Goal: Task Accomplishment & Management: Manage account settings

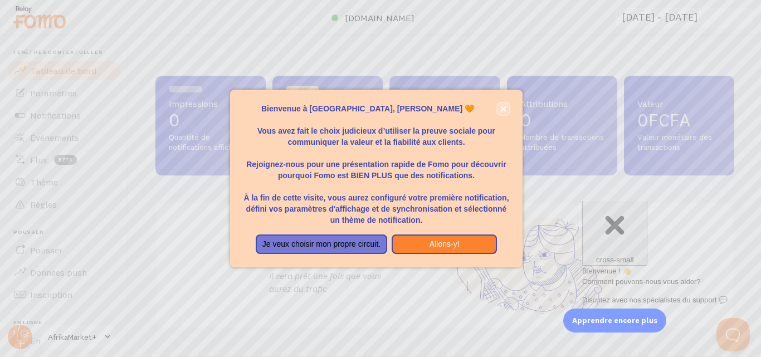
click at [504, 108] on icon "fermer," at bounding box center [503, 109] width 6 height 6
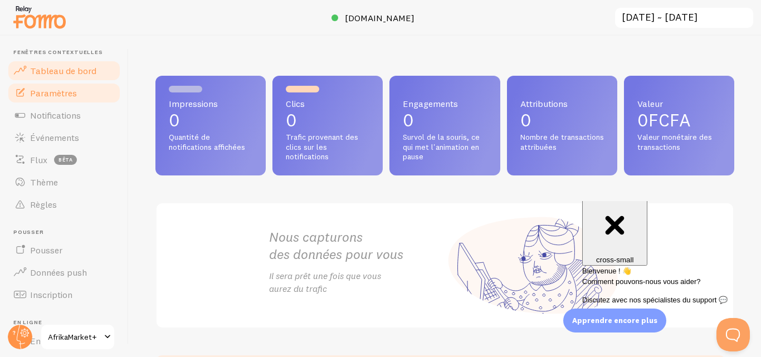
click at [33, 94] on font "Paramètres" at bounding box center [53, 92] width 47 height 11
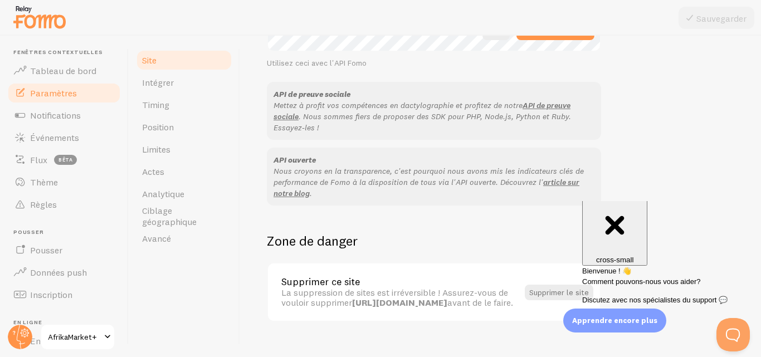
scroll to position [712, 0]
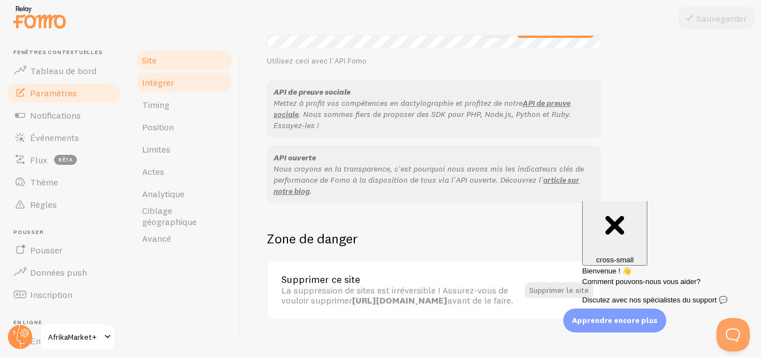
click at [149, 91] on link "Intégrer" at bounding box center [184, 82] width 98 height 22
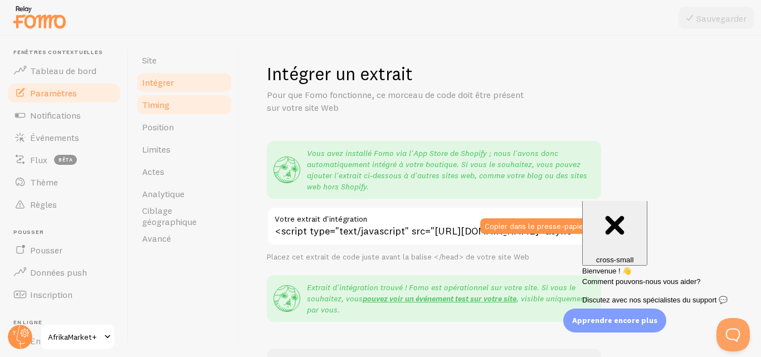
click at [145, 111] on link "Timing" at bounding box center [184, 105] width 98 height 22
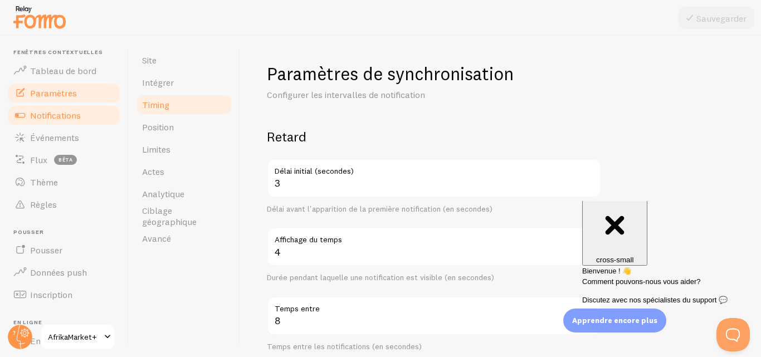
click at [32, 123] on link "Notifications" at bounding box center [64, 115] width 115 height 22
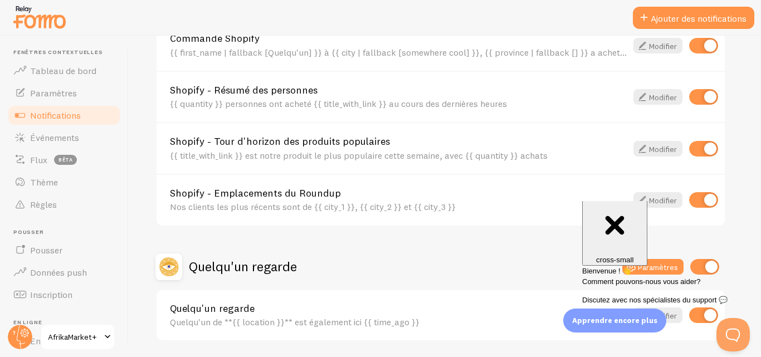
scroll to position [489, 0]
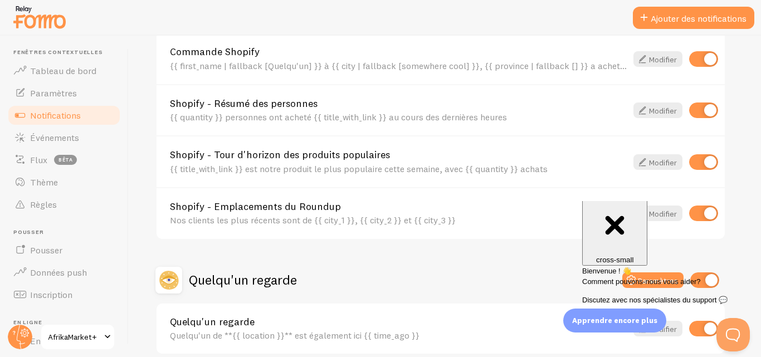
click at [643, 216] on div "Close cross-small" at bounding box center [615, 226] width 56 height 75
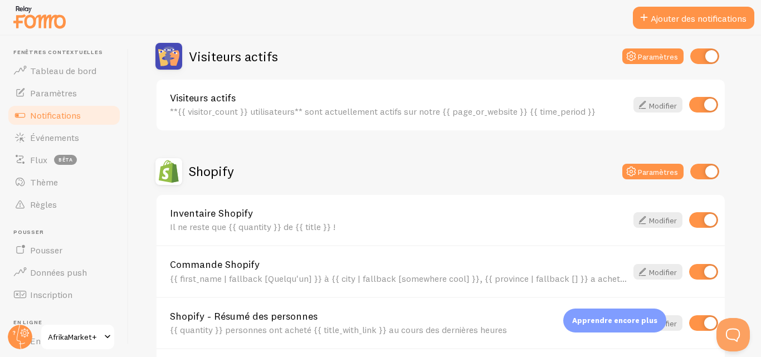
scroll to position [255, 0]
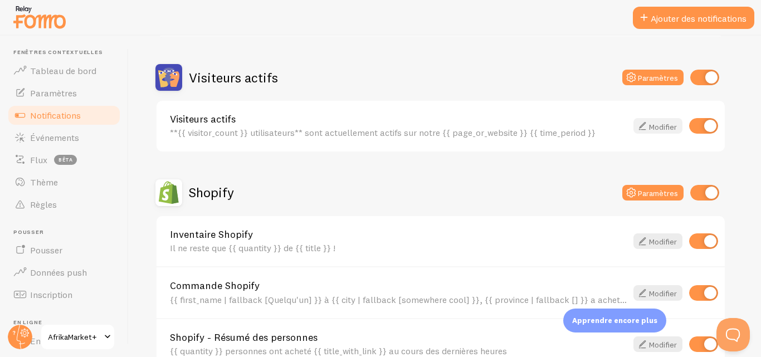
click at [667, 126] on font "Modifier" at bounding box center [663, 126] width 28 height 10
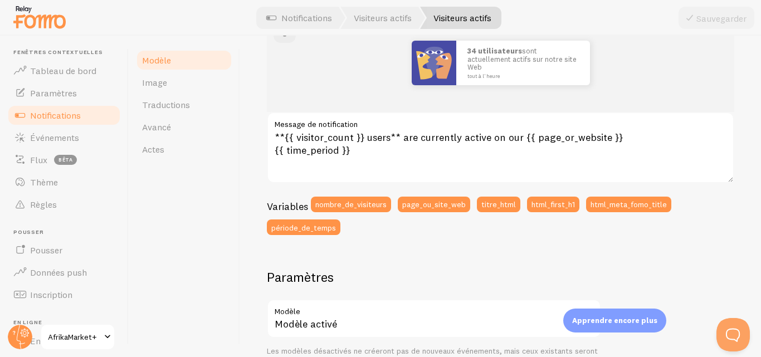
scroll to position [164, 0]
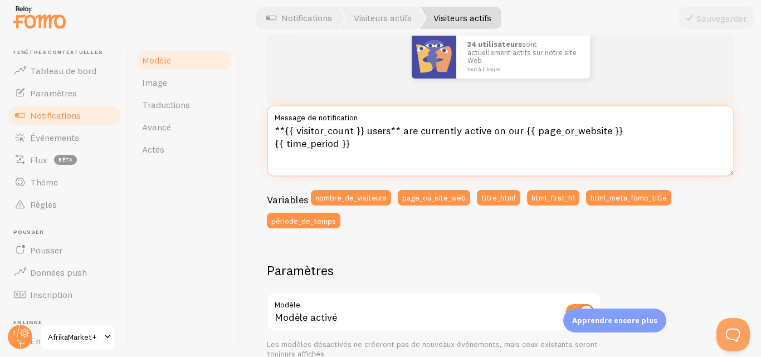
drag, startPoint x: 354, startPoint y: 143, endPoint x: 363, endPoint y: 128, distance: 18.0
click at [363, 128] on textarea "**{{ visitor_count }} users** are currently active on our {{ page_or_website }}…" at bounding box center [500, 140] width 467 height 71
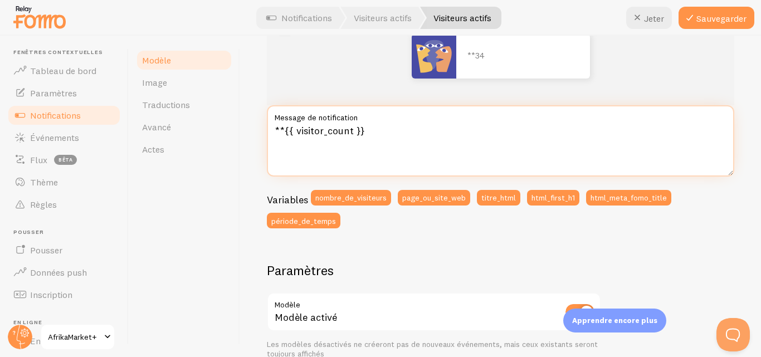
click at [354, 137] on textarea "**{{ visitor_count }}" at bounding box center [500, 140] width 467 height 71
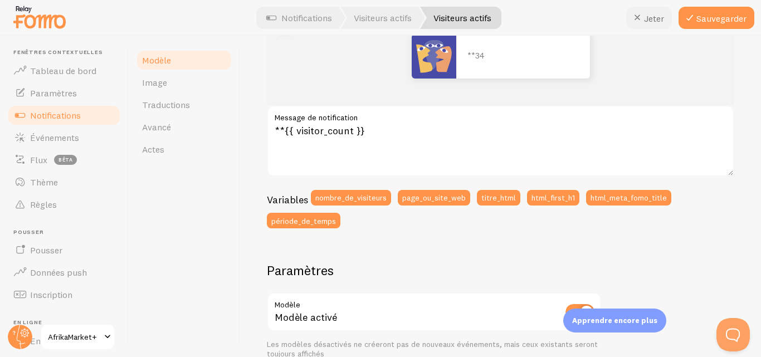
click at [644, 26] on button "Jeter" at bounding box center [649, 18] width 46 height 22
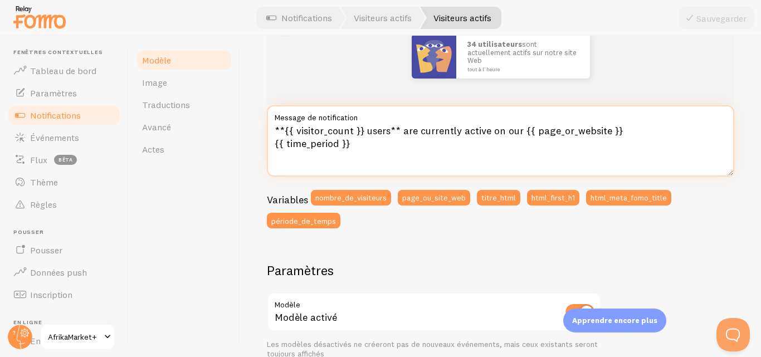
drag, startPoint x: 389, startPoint y: 152, endPoint x: 401, endPoint y: 120, distance: 33.7
click at [401, 120] on div "**{{ visitor_count }} users** are currently active on our {{ page_or_website }}…" at bounding box center [500, 140] width 467 height 71
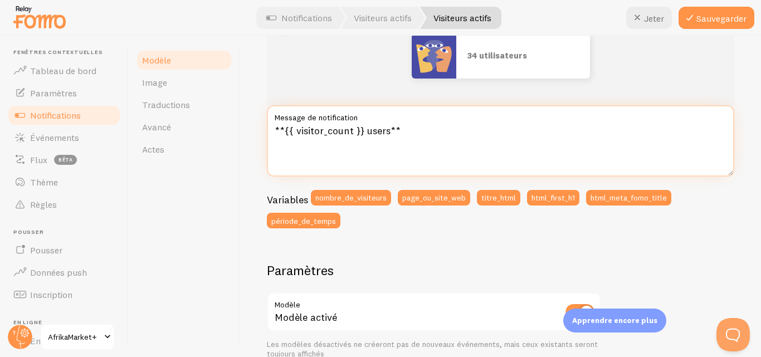
click at [353, 131] on textarea "**{{ visitor_count }} users**" at bounding box center [500, 140] width 467 height 71
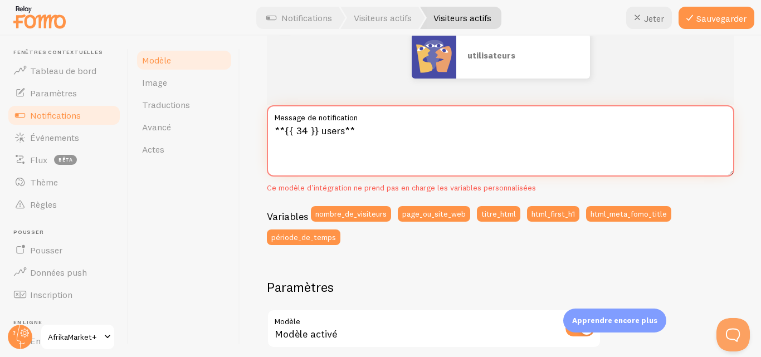
click at [343, 135] on textarea "**{{ 34 }} users**" at bounding box center [500, 140] width 467 height 71
click at [651, 20] on font "Jeter" at bounding box center [654, 18] width 20 height 11
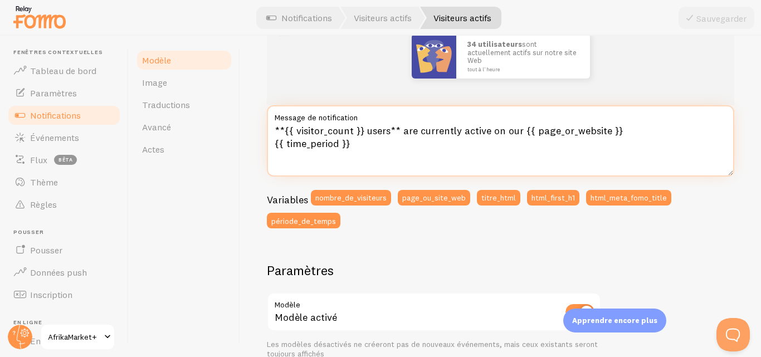
click at [353, 132] on textarea "**{{ visitor_count }} users** are currently active on our {{ page_or_website }}…" at bounding box center [500, 140] width 467 height 71
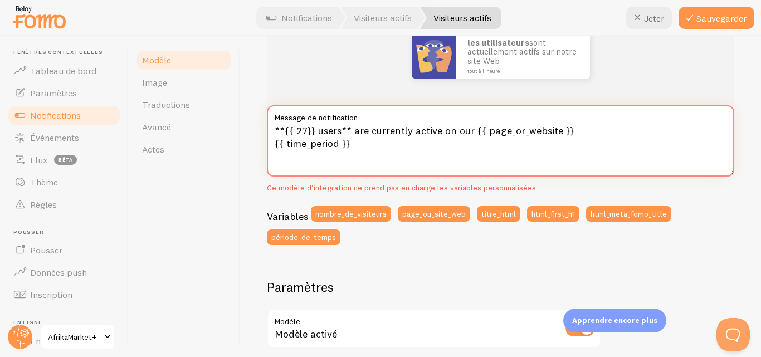
click at [341, 131] on textarea "**{{ 27}} users** are currently active on our {{ page_or_website }} {{ time_per…" at bounding box center [500, 140] width 467 height 71
click at [650, 18] on font "Jeter" at bounding box center [654, 18] width 20 height 11
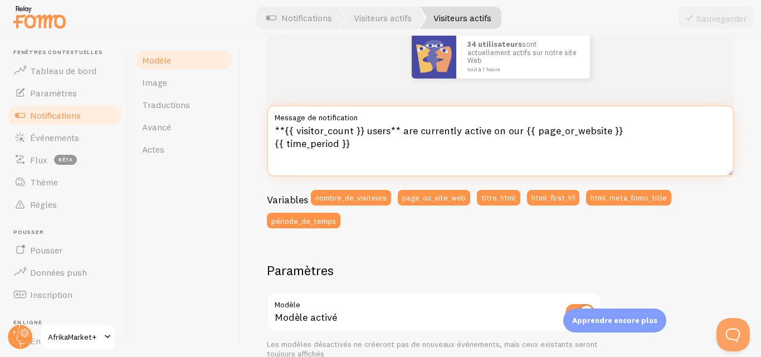
click at [389, 131] on textarea "**{{ visitor_count }} users** are currently active on our {{ page_or_website }}…" at bounding box center [500, 140] width 467 height 71
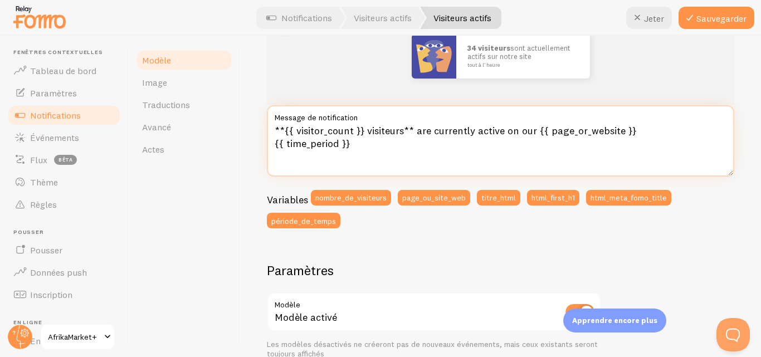
click at [339, 145] on textarea "**{{ visitor_count }} visiteurs** are currently active on our {{ page_or_websit…" at bounding box center [500, 140] width 467 height 71
drag, startPoint x: 339, startPoint y: 145, endPoint x: 286, endPoint y: 142, distance: 52.4
click at [286, 142] on textarea "**{{ visitor_count }} visiteurs** are currently active on our {{ page_or_websit…" at bounding box center [500, 140] width 467 height 71
click at [310, 148] on textarea "**{{ visitor_count }} visiteurs** are currently active on our {{ page_or_websit…" at bounding box center [500, 140] width 467 height 71
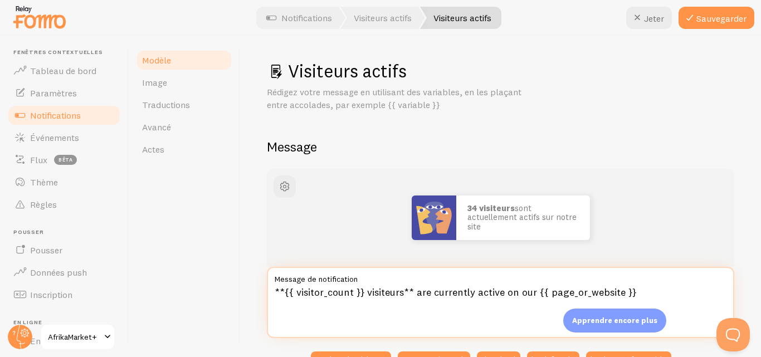
scroll to position [0, 0]
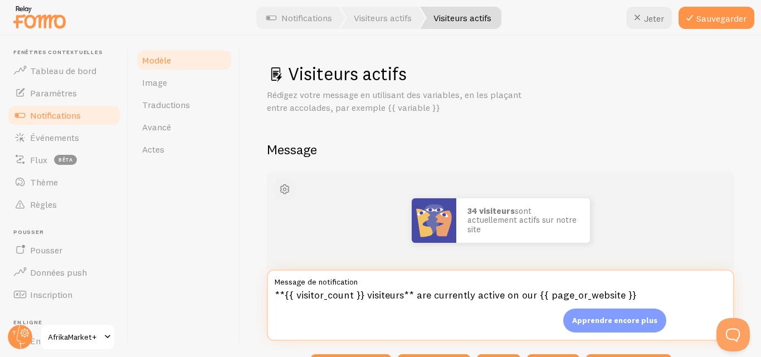
type textarea "**{{ visitor_count }} visiteurs** are currently active on our {{ page_or_websit…"
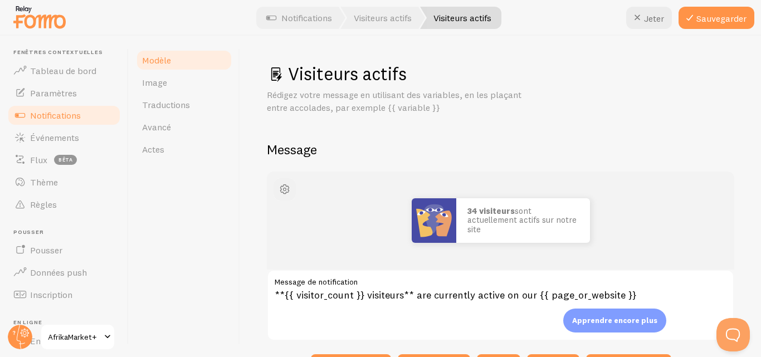
click at [277, 193] on button "button" at bounding box center [285, 189] width 22 height 22
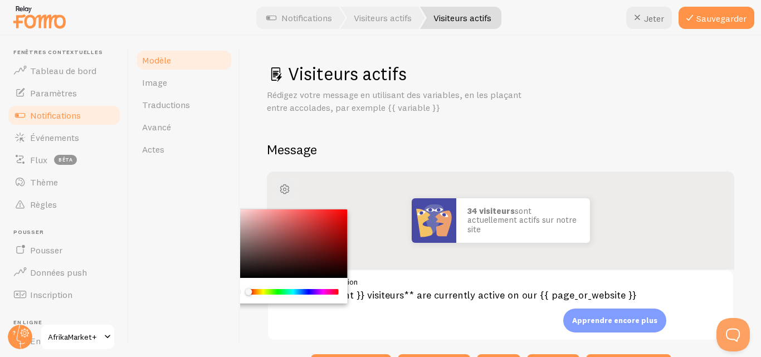
click at [601, 99] on div "Rédigez votre message en utilisant des variables, en les plaçant entre accolade…" at bounding box center [500, 102] width 467 height 26
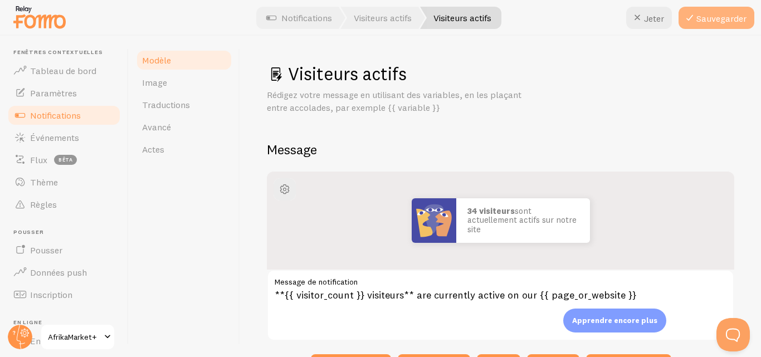
click at [718, 16] on font "Sauvegarder" at bounding box center [721, 18] width 50 height 11
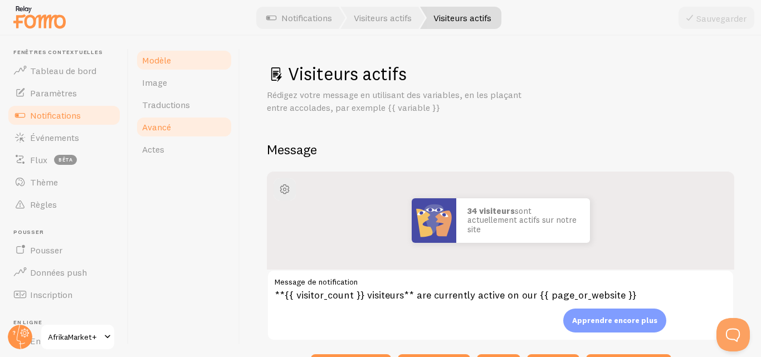
click at [162, 131] on font "Avancé" at bounding box center [156, 126] width 29 height 11
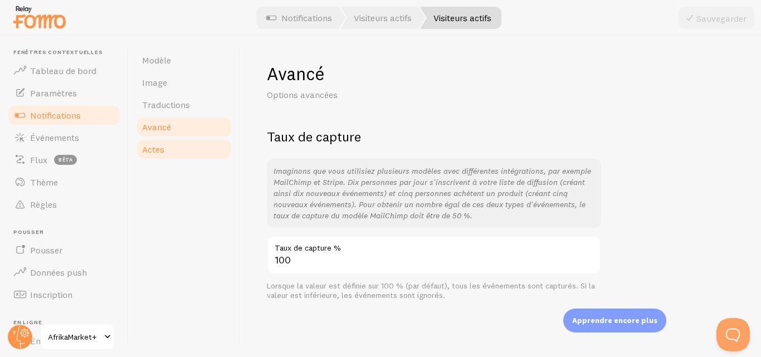
click at [158, 159] on link "Actes" at bounding box center [184, 149] width 98 height 22
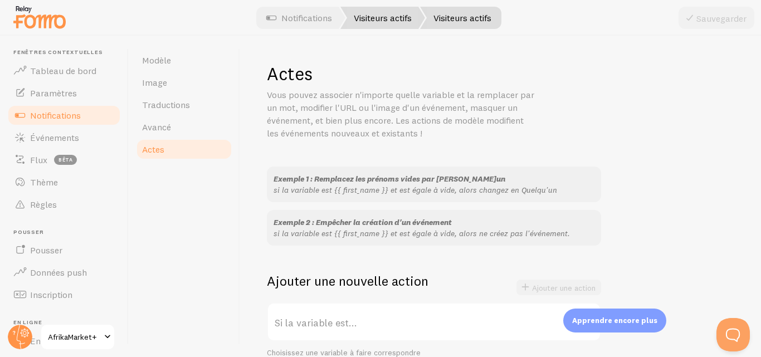
click at [399, 23] on link "Visiteurs actifs" at bounding box center [382, 18] width 85 height 22
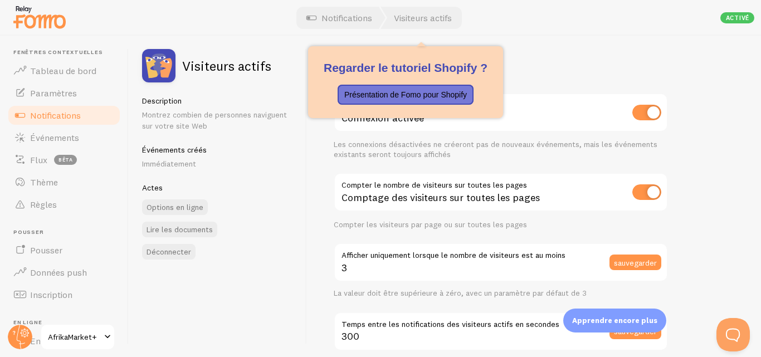
click at [566, 59] on div "Paramètres Connexion Connexion activée Les connexions désactivées ne créeront p…" at bounding box center [534, 196] width 454 height 321
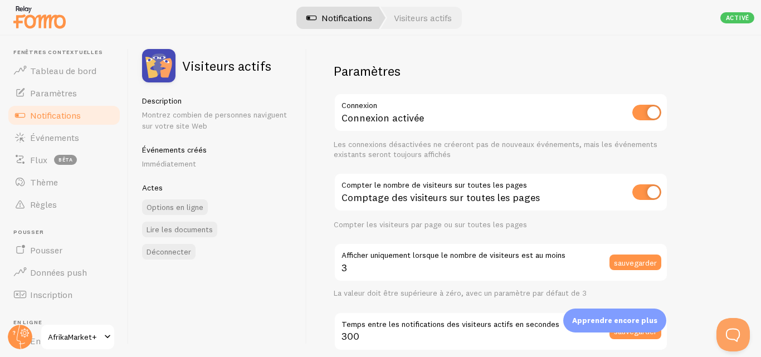
click at [350, 16] on font "Notifications" at bounding box center [346, 17] width 51 height 11
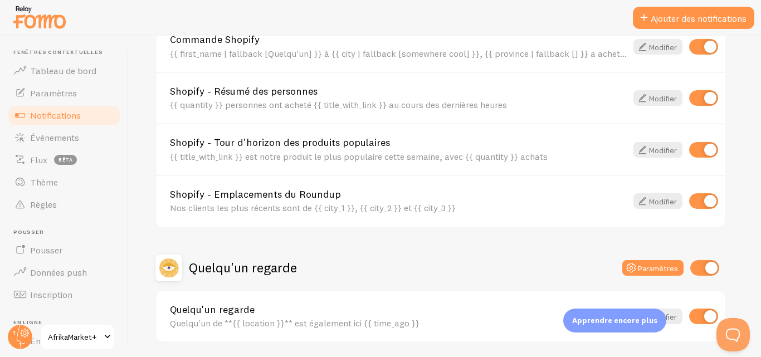
scroll to position [503, 0]
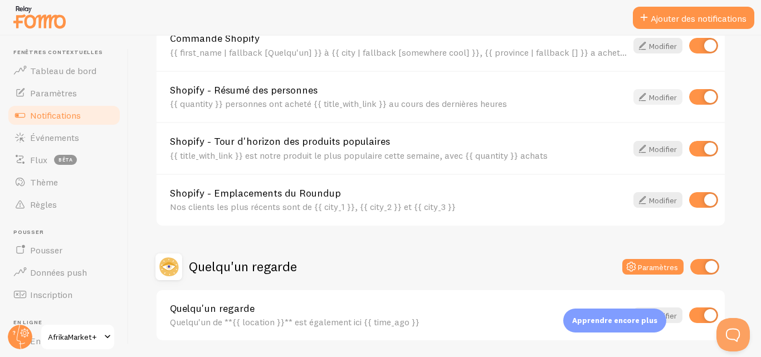
click at [659, 99] on font "Modifier" at bounding box center [663, 97] width 28 height 10
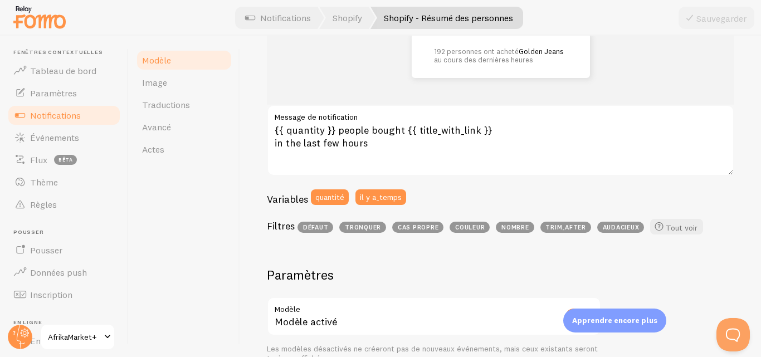
scroll to position [167, 0]
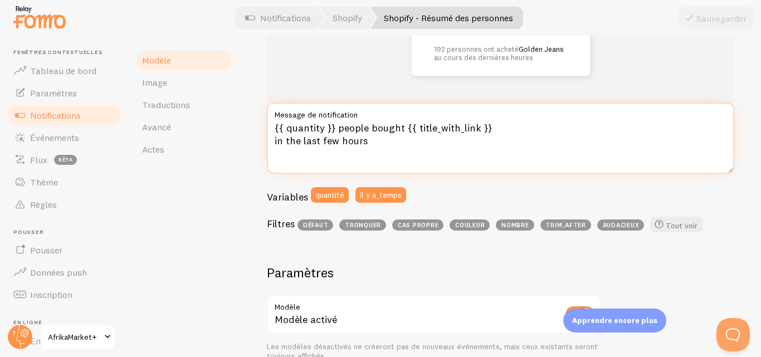
drag, startPoint x: 474, startPoint y: 128, endPoint x: 415, endPoint y: 129, distance: 59.1
click at [415, 129] on textarea "{{ quantity }} people bought {{ title_with_link }} in the last few hours" at bounding box center [500, 138] width 467 height 71
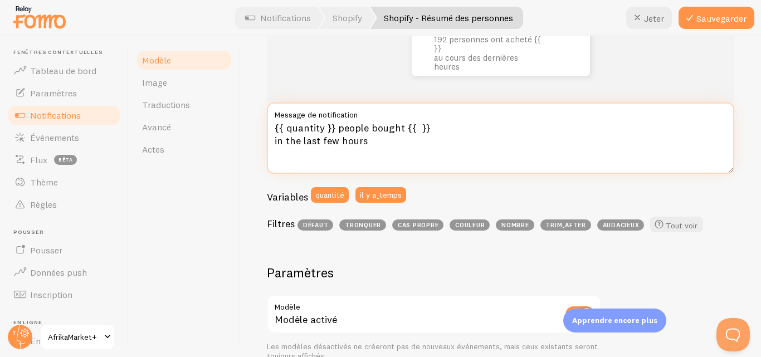
click at [432, 130] on textarea "{{ quantity }} people bought {{ }} in the last few hours" at bounding box center [500, 138] width 467 height 71
drag, startPoint x: 368, startPoint y: 144, endPoint x: 342, endPoint y: 143, distance: 26.8
click at [342, 143] on textarea "{{ quantity }} people bought in the last few hours" at bounding box center [500, 138] width 467 height 71
click at [301, 142] on textarea "{{ quantity }} people bought in the last few days" at bounding box center [500, 138] width 467 height 71
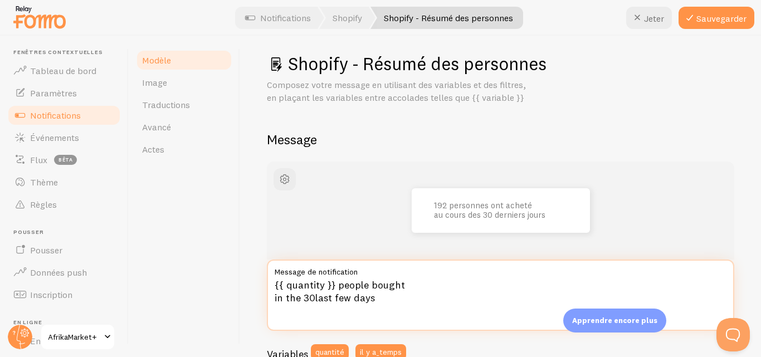
scroll to position [9, 0]
type textarea "{{ quantity }} people bought in the 30last few days"
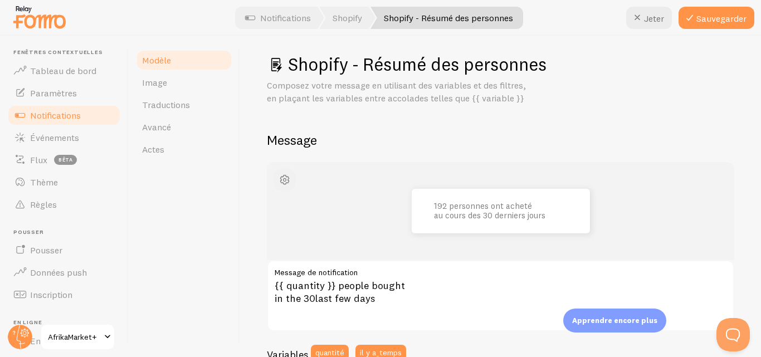
click at [285, 183] on span "button" at bounding box center [284, 179] width 13 height 13
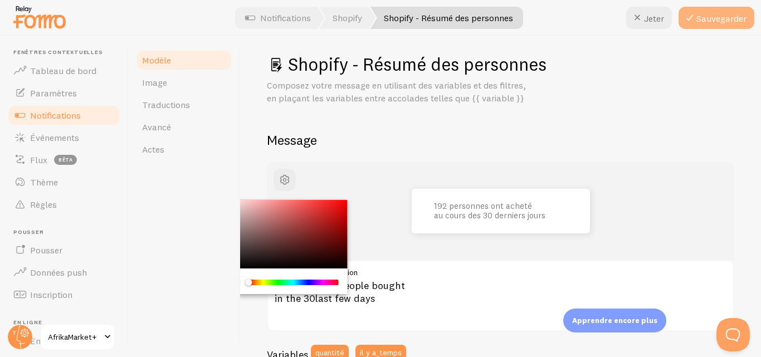
click at [719, 17] on font "Sauvegarder" at bounding box center [721, 18] width 50 height 11
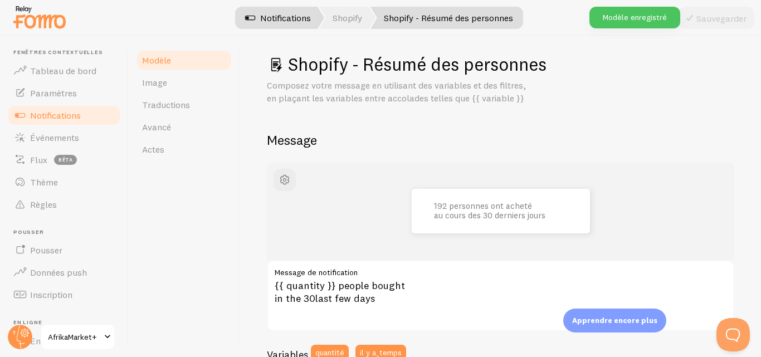
click at [276, 19] on font "Notifications" at bounding box center [285, 17] width 51 height 11
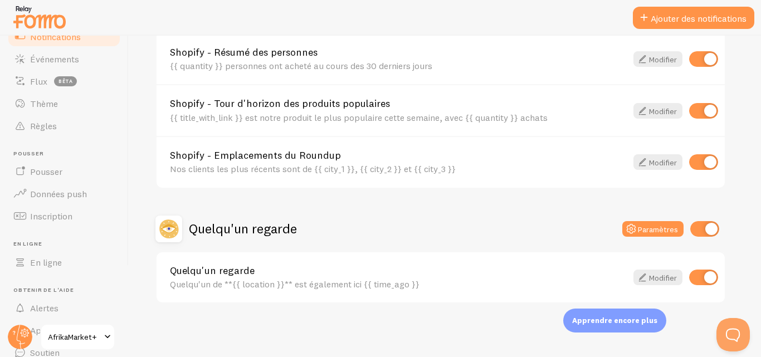
scroll to position [99, 0]
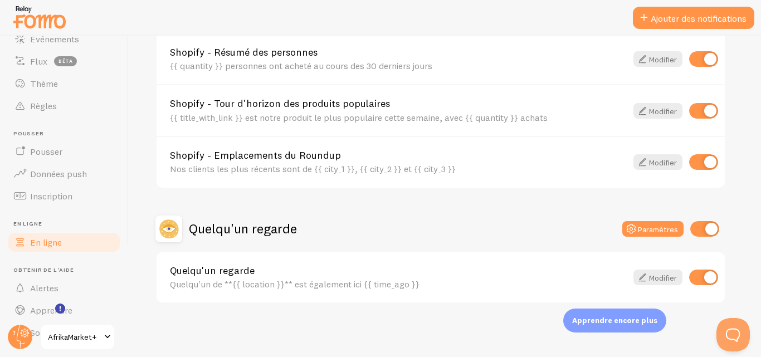
click at [56, 248] on link "En ligne" at bounding box center [64, 242] width 115 height 22
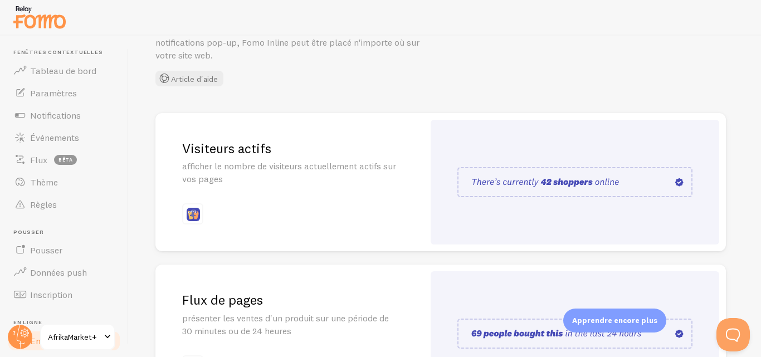
scroll to position [72, 0]
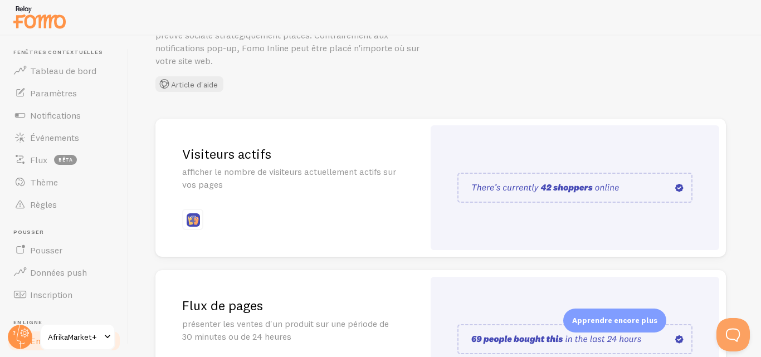
click at [625, 187] on img at bounding box center [574, 188] width 235 height 30
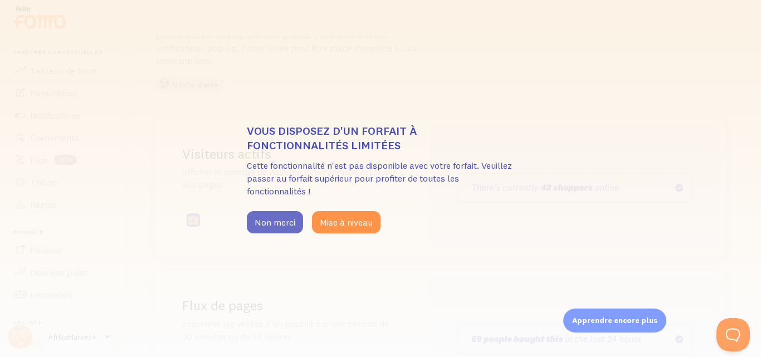
click at [267, 233] on button "Non merci" at bounding box center [275, 222] width 56 height 22
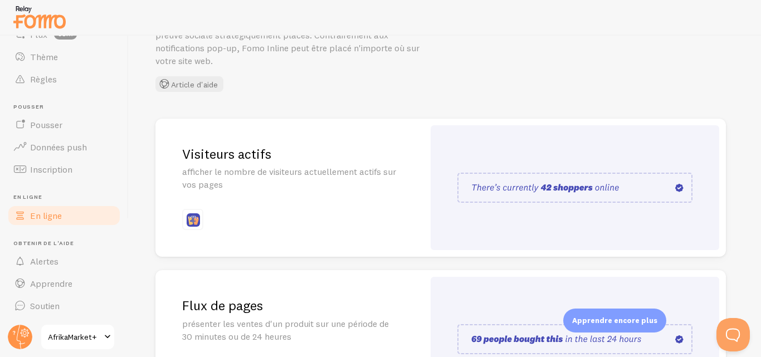
scroll to position [21, 0]
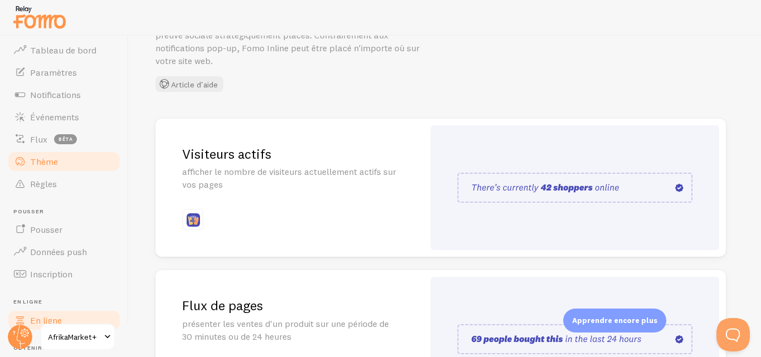
click at [36, 170] on link "Thème" at bounding box center [64, 161] width 115 height 22
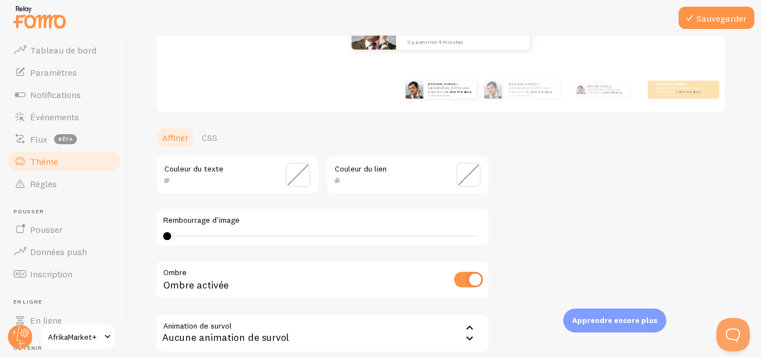
scroll to position [21, 0]
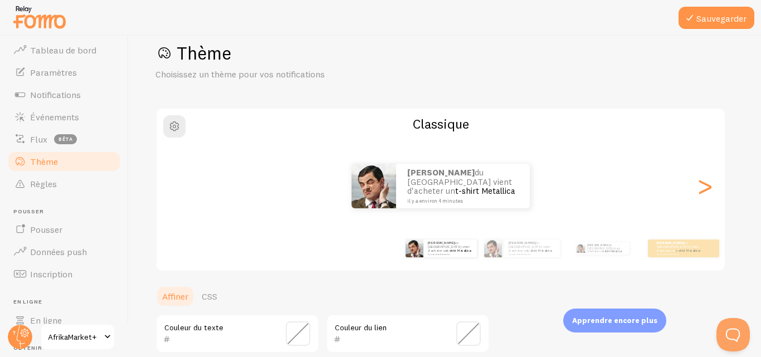
click at [705, 183] on font ">" at bounding box center [705, 185] width 18 height 37
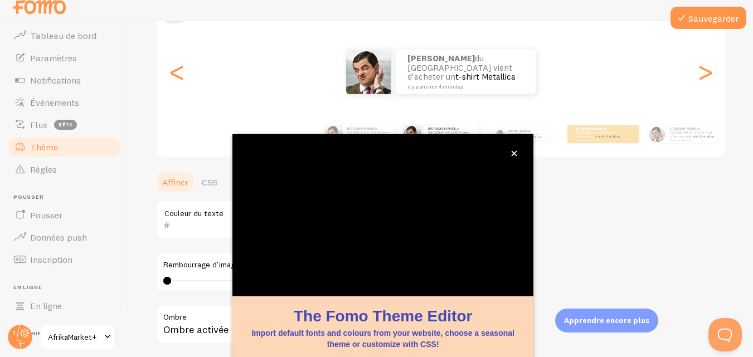
scroll to position [18, 0]
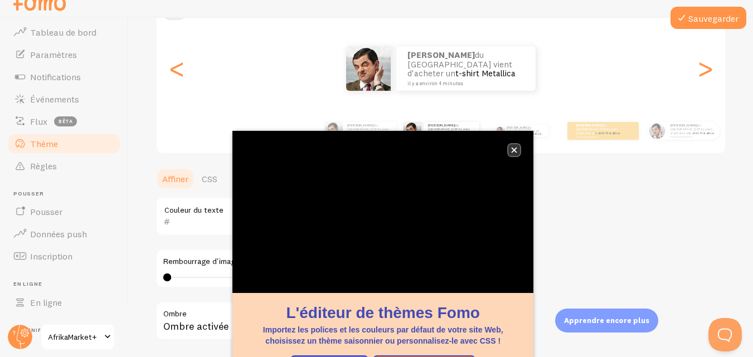
click at [510, 152] on button "fermer," at bounding box center [514, 150] width 12 height 12
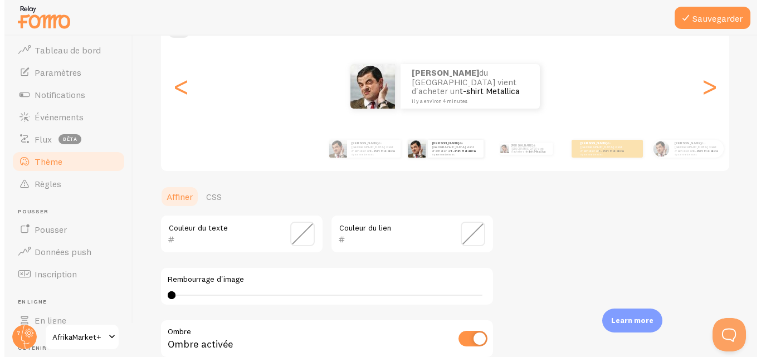
scroll to position [0, 0]
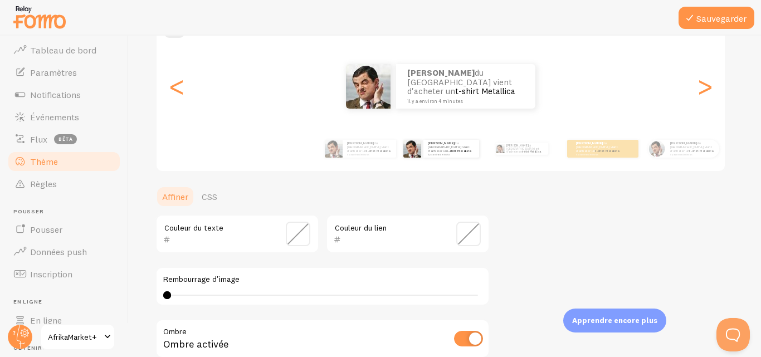
click at [174, 92] on font "<" at bounding box center [177, 85] width 18 height 37
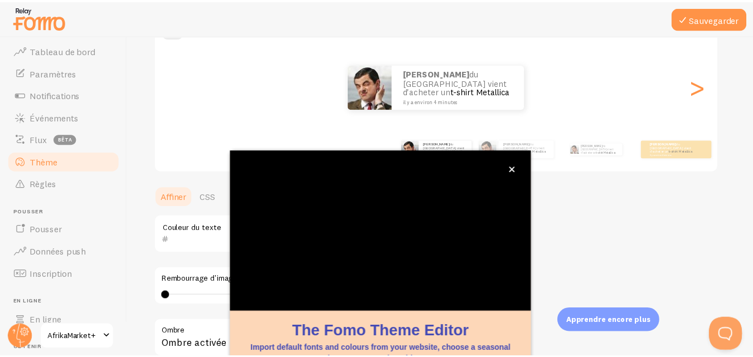
scroll to position [3, 0]
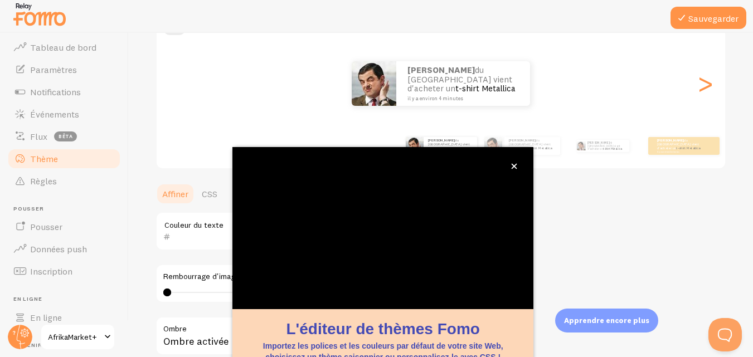
click at [696, 90] on font ">" at bounding box center [705, 83] width 18 height 37
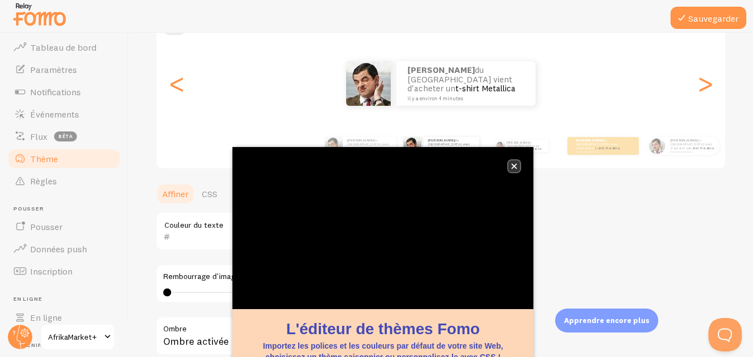
click at [514, 168] on icon "fermer," at bounding box center [514, 166] width 6 height 6
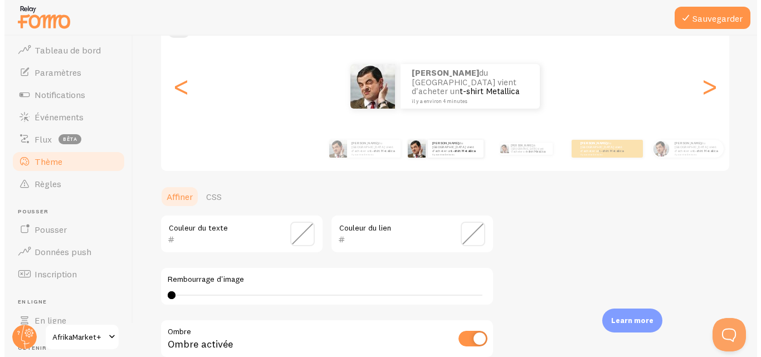
scroll to position [0, 0]
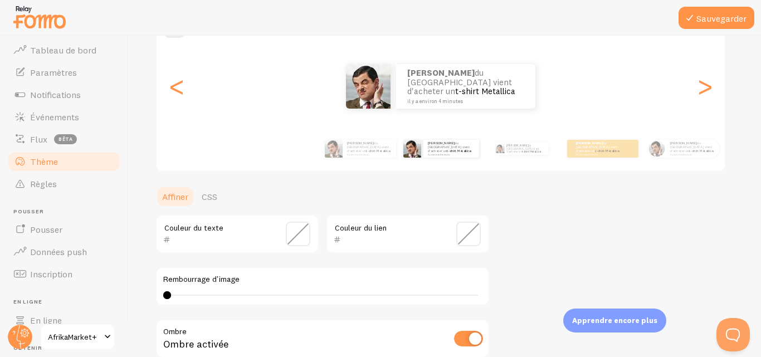
click at [712, 84] on font ">" at bounding box center [705, 85] width 18 height 37
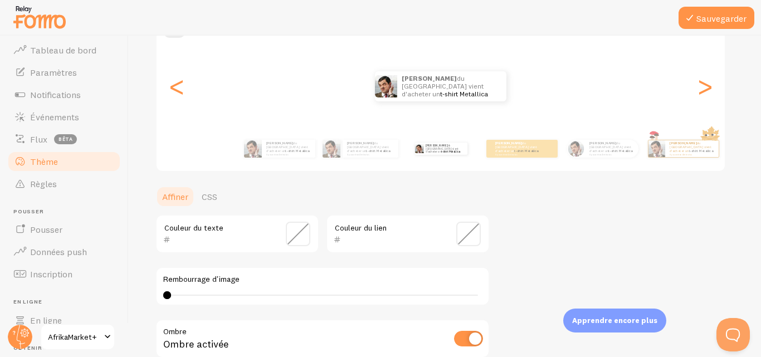
click at [171, 94] on font "<" at bounding box center [177, 85] width 18 height 37
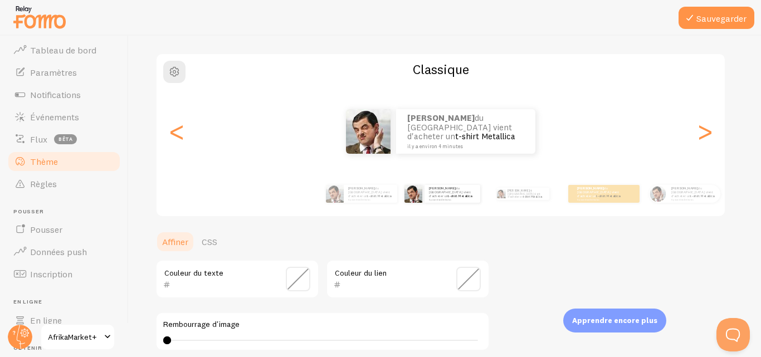
scroll to position [76, 0]
click at [172, 75] on span "button" at bounding box center [174, 71] width 13 height 13
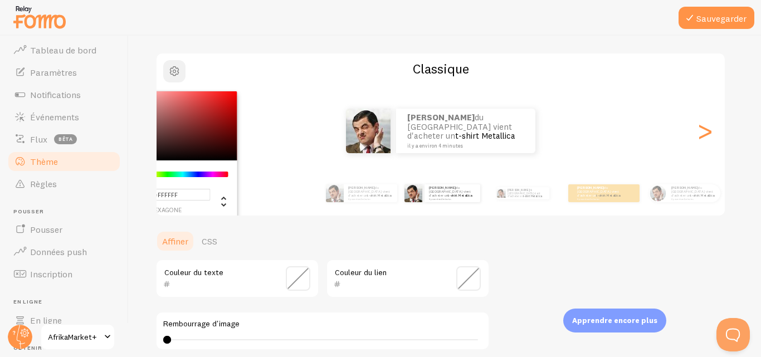
click at [173, 73] on span "button" at bounding box center [174, 71] width 13 height 13
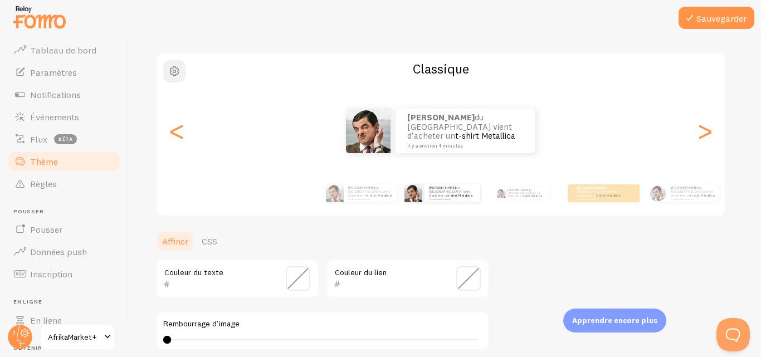
click at [180, 74] on span "button" at bounding box center [174, 71] width 13 height 13
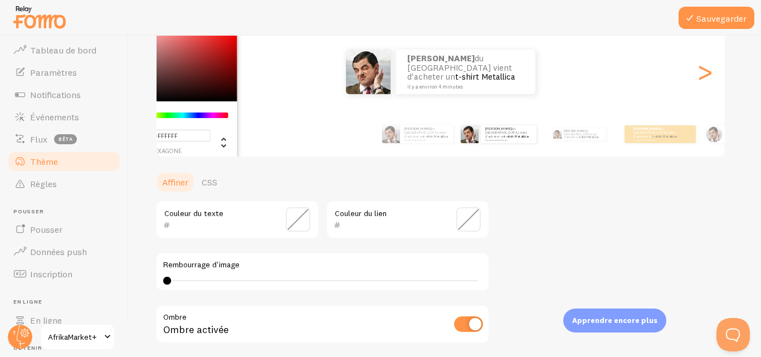
scroll to position [144, 0]
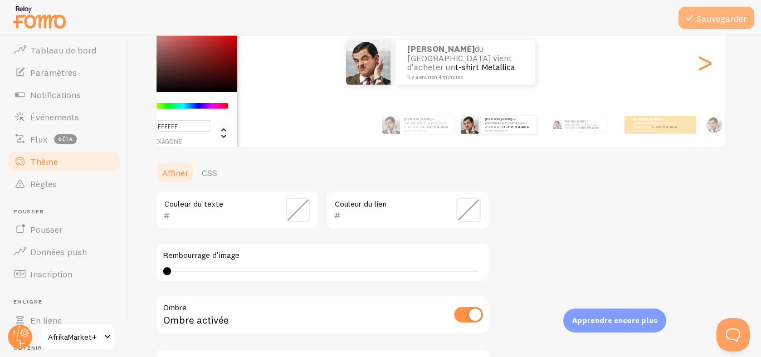
click at [734, 17] on font "Sauvegarder" at bounding box center [721, 18] width 50 height 11
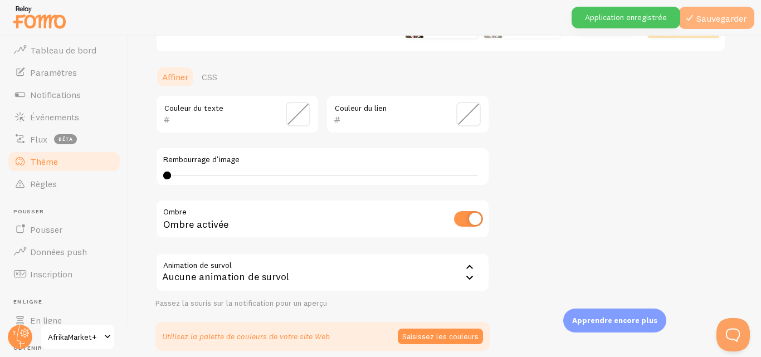
scroll to position [287, 0]
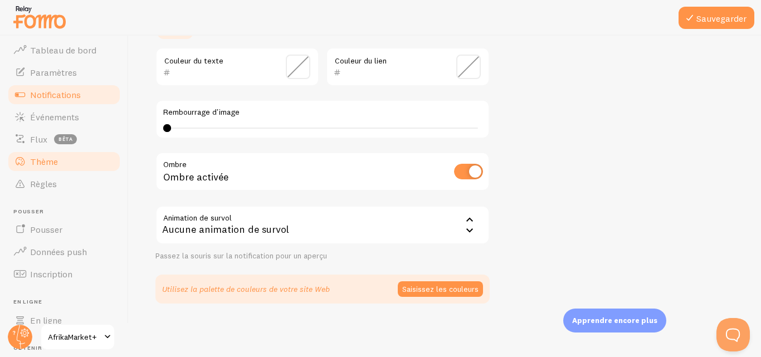
click at [40, 100] on font "Notifications" at bounding box center [55, 94] width 51 height 11
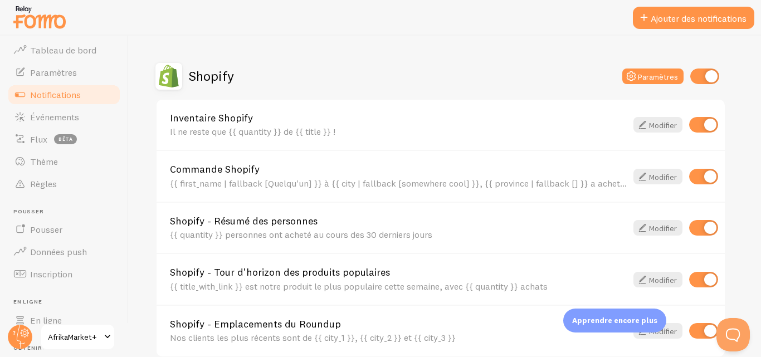
scroll to position [374, 0]
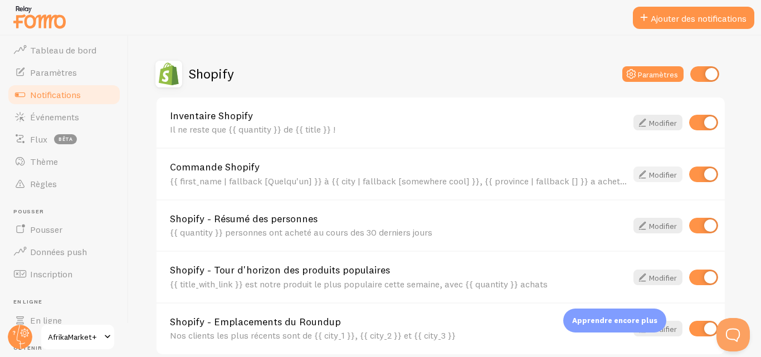
click at [667, 178] on font "Modifier" at bounding box center [663, 174] width 28 height 10
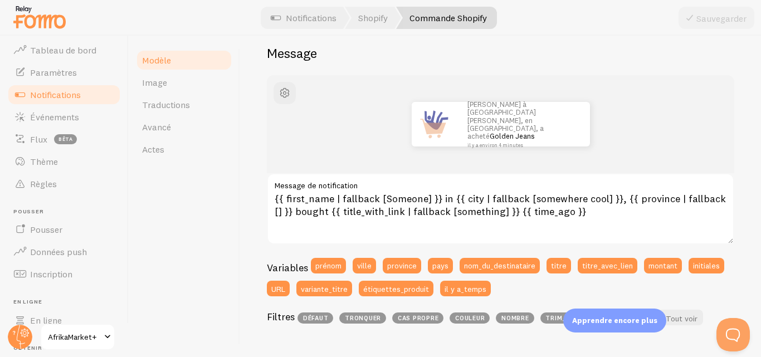
scroll to position [97, 0]
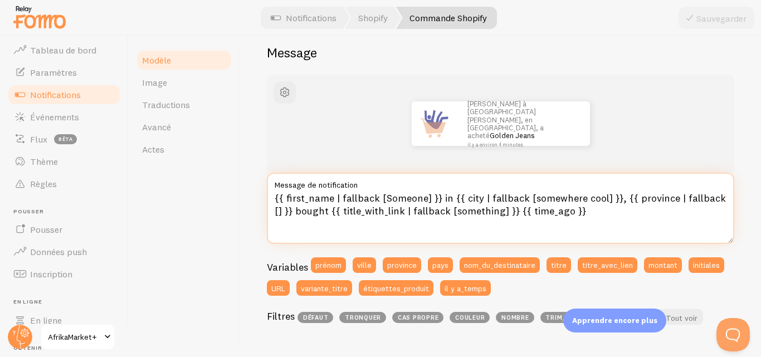
drag, startPoint x: 581, startPoint y: 212, endPoint x: 270, endPoint y: 178, distance: 313.3
click at [270, 178] on div "{{ first_name | fallback [Someone] }} in {{ city | fallback [somewhere cool] }}…" at bounding box center [500, 208] width 467 height 71
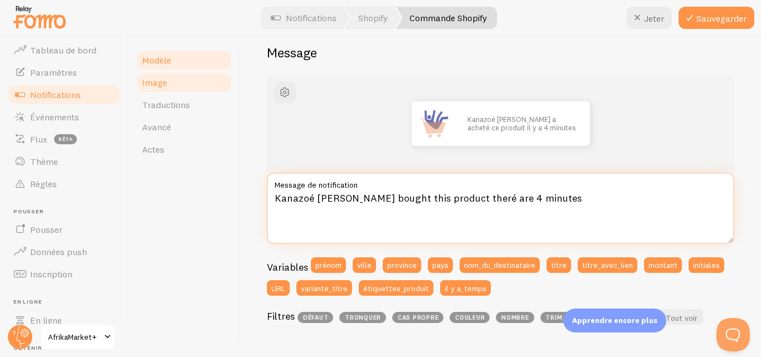
type textarea "Kanazoé [PERSON_NAME] bought this product theré are 4 minutes"
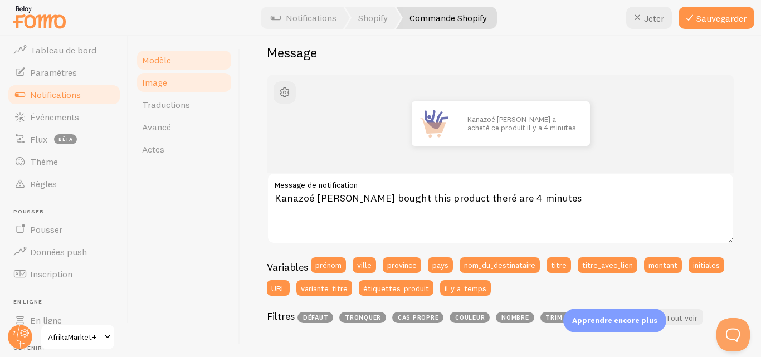
click at [166, 93] on link "Image" at bounding box center [184, 82] width 98 height 22
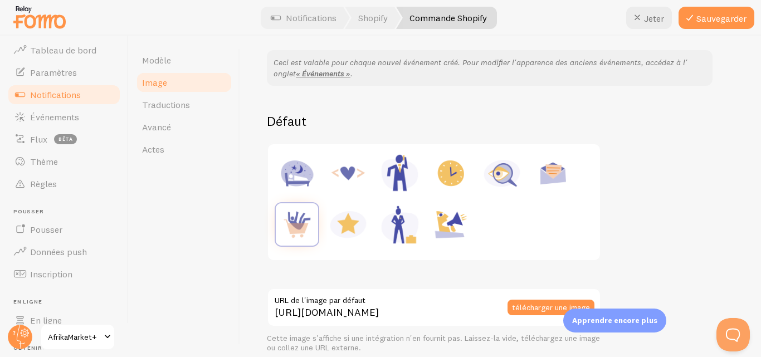
scroll to position [162, 0]
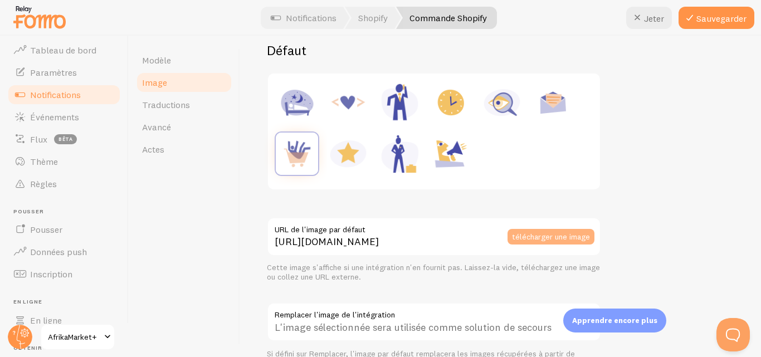
click at [549, 237] on font "télécharger une image" at bounding box center [551, 236] width 78 height 10
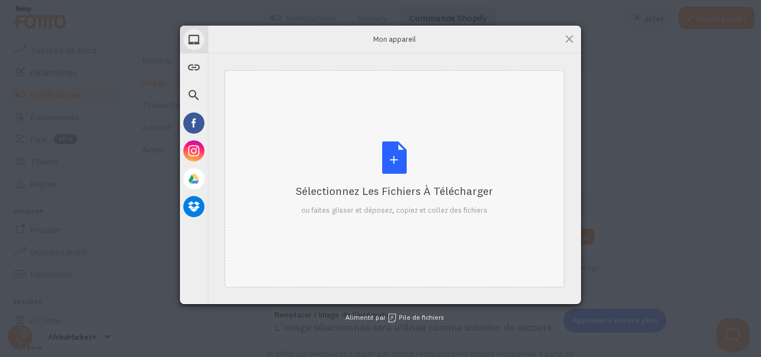
click at [414, 181] on div "Sélectionnez les fichiers à télécharger ou faites glisser et déposez, copiez et…" at bounding box center [394, 179] width 197 height 74
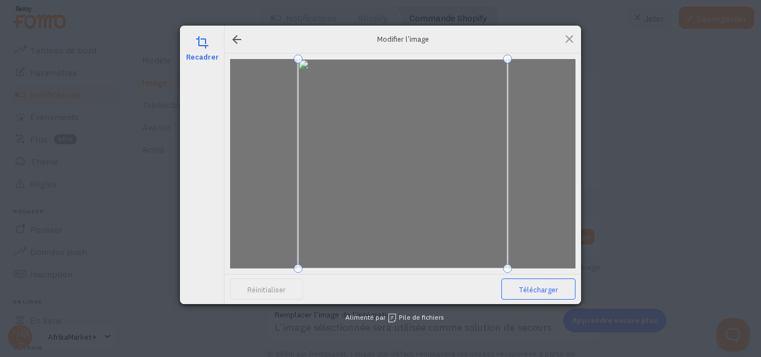
click at [547, 291] on font "Télécharger" at bounding box center [539, 289] width 40 height 9
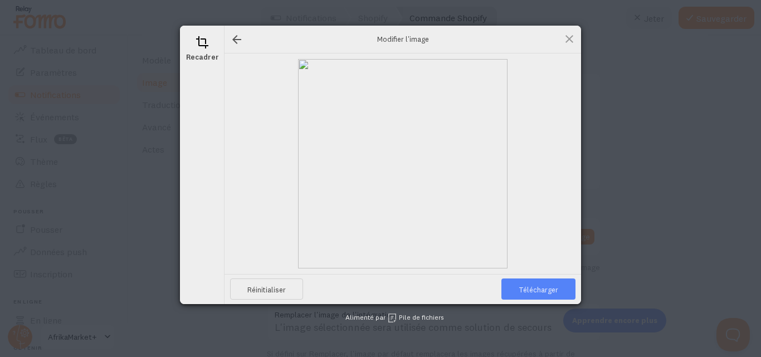
click at [547, 291] on font "Télécharger" at bounding box center [539, 289] width 40 height 9
type input "[URL][DOMAIN_NAME][DOMAIN_NAME]"
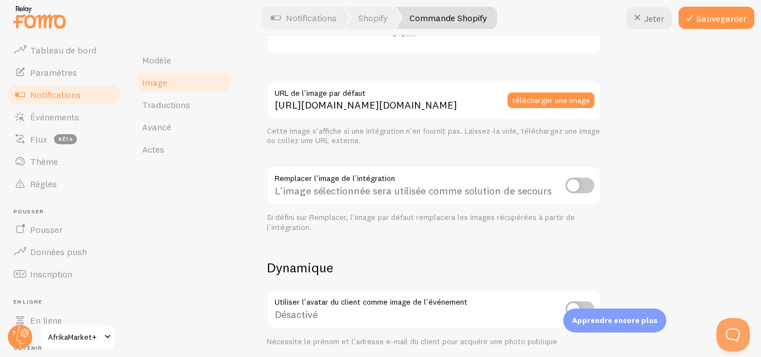
scroll to position [301, 0]
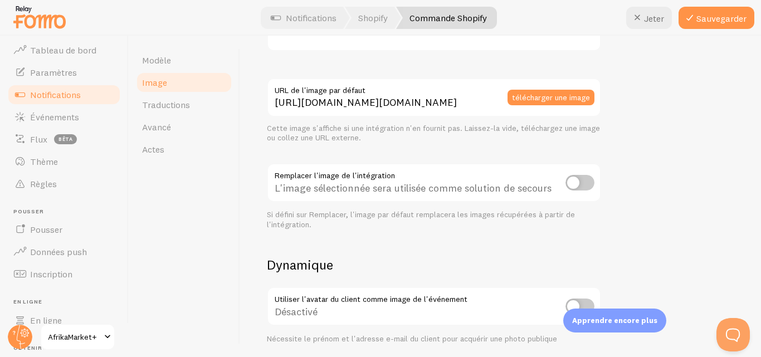
click at [577, 184] on input "checkbox" at bounding box center [580, 183] width 29 height 16
checkbox input "true"
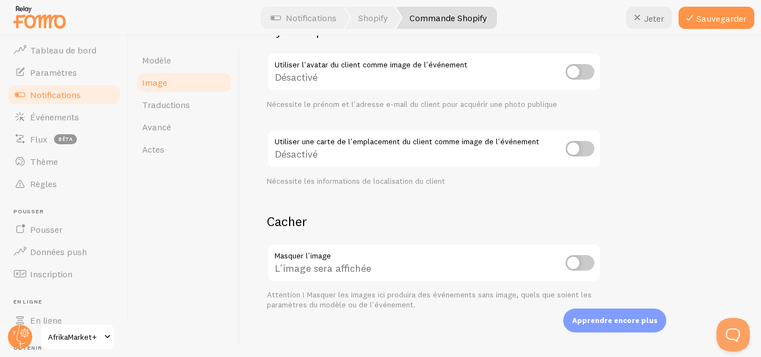
scroll to position [542, 0]
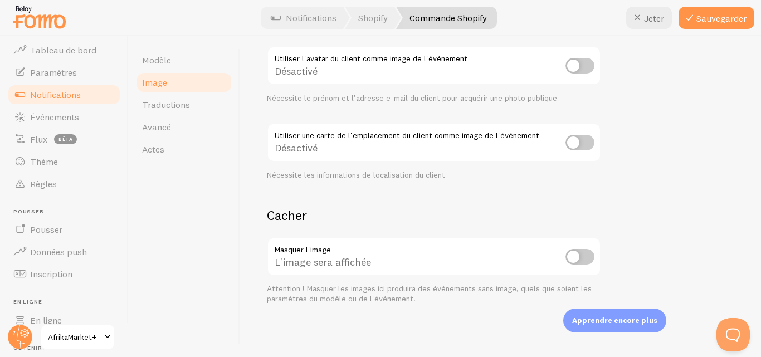
click at [585, 257] on input "checkbox" at bounding box center [580, 257] width 29 height 16
checkbox input "true"
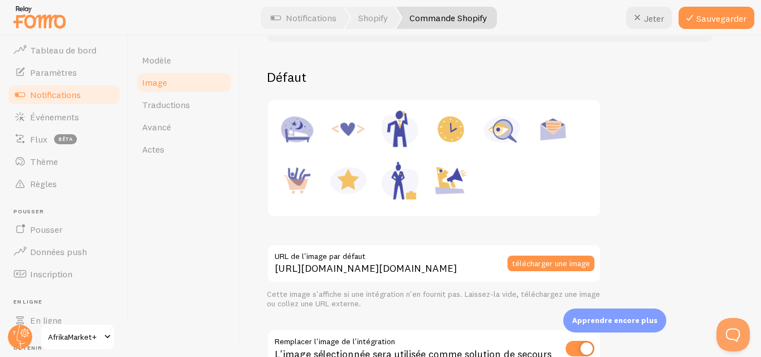
scroll to position [0, 0]
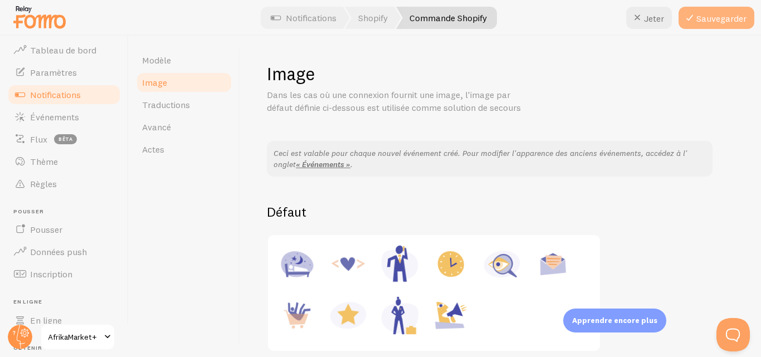
click at [722, 13] on font "Sauvegarder" at bounding box center [721, 18] width 50 height 11
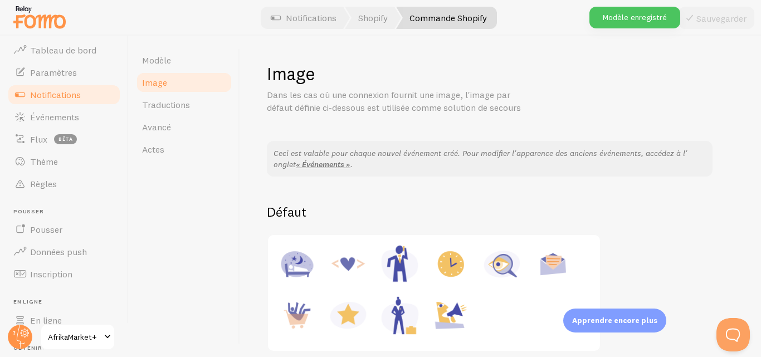
click at [160, 72] on link "Image" at bounding box center [184, 82] width 98 height 22
click at [160, 50] on link "Modèle" at bounding box center [184, 60] width 98 height 22
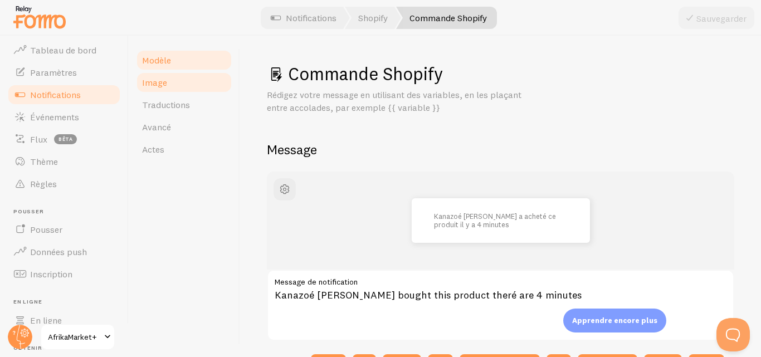
click at [152, 86] on font "Image" at bounding box center [154, 82] width 25 height 11
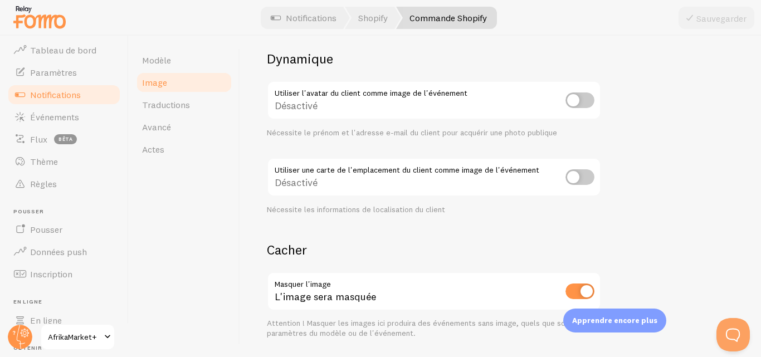
scroll to position [542, 0]
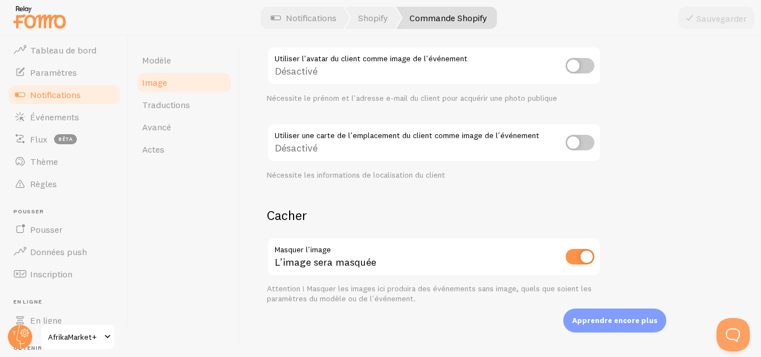
click at [587, 255] on input "checkbox" at bounding box center [580, 257] width 29 height 16
checkbox input "false"
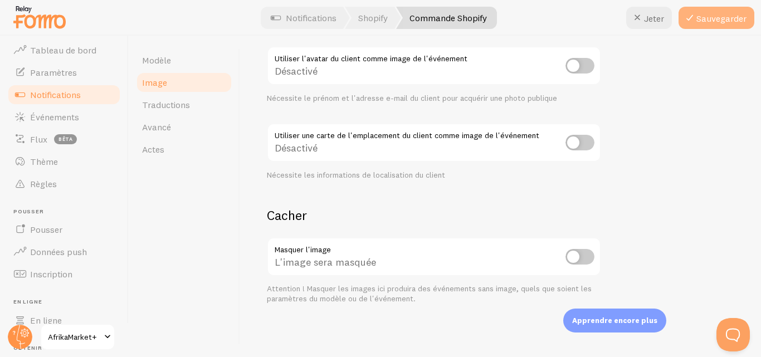
click at [718, 21] on font "Sauvegarder" at bounding box center [721, 18] width 50 height 11
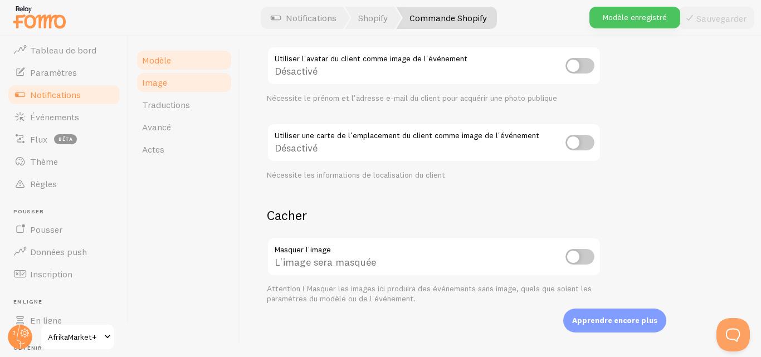
click at [164, 62] on font "Modèle" at bounding box center [156, 60] width 29 height 11
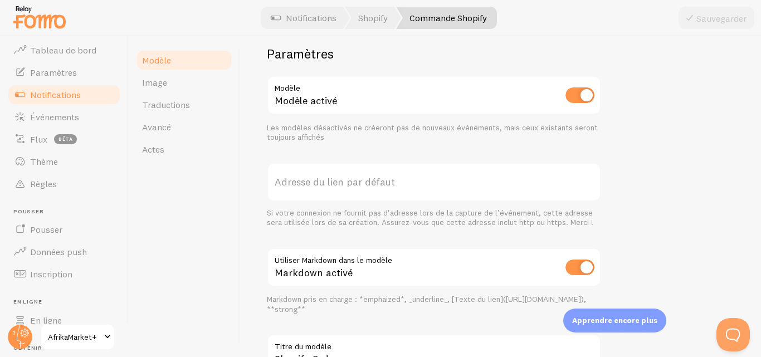
scroll to position [470, 0]
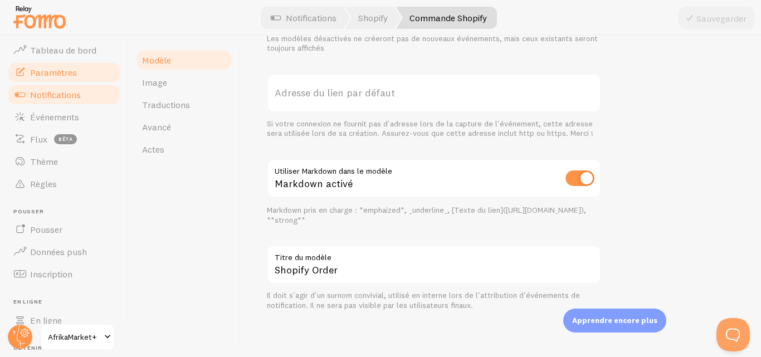
click at [79, 72] on link "Paramètres" at bounding box center [64, 72] width 115 height 22
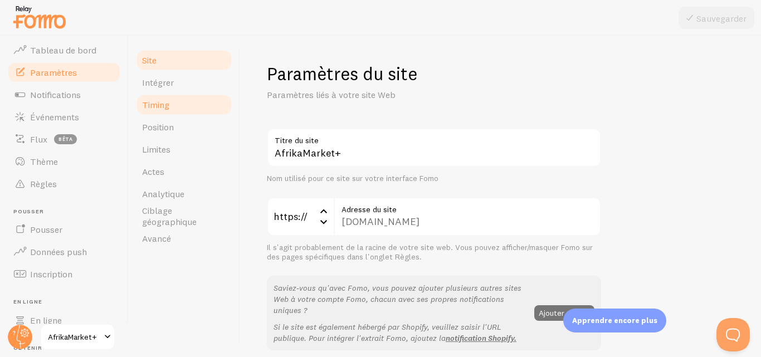
click at [172, 101] on link "Timing" at bounding box center [184, 105] width 98 height 22
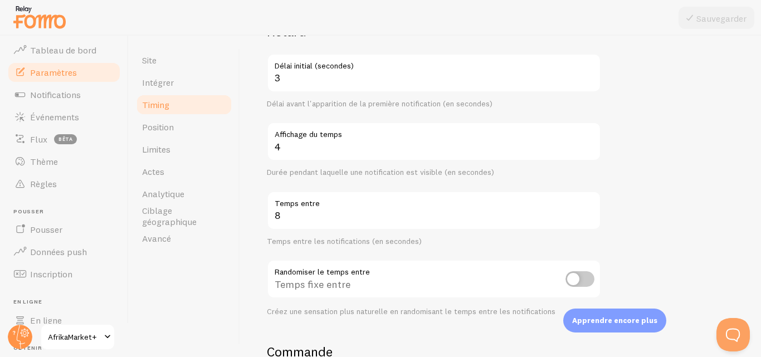
scroll to position [108, 0]
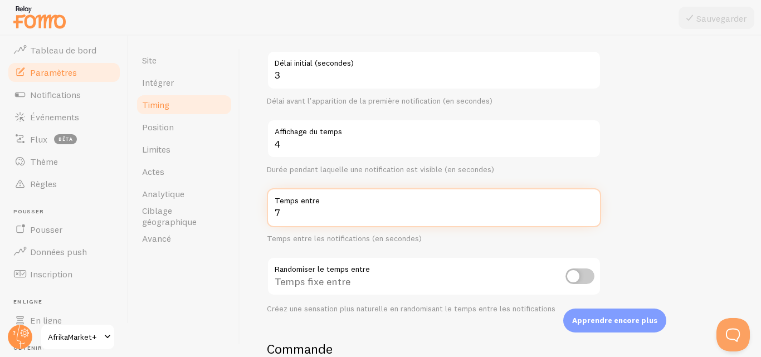
click at [591, 217] on input "7" at bounding box center [434, 207] width 334 height 39
type input "6"
click at [591, 217] on input "6" at bounding box center [434, 207] width 334 height 39
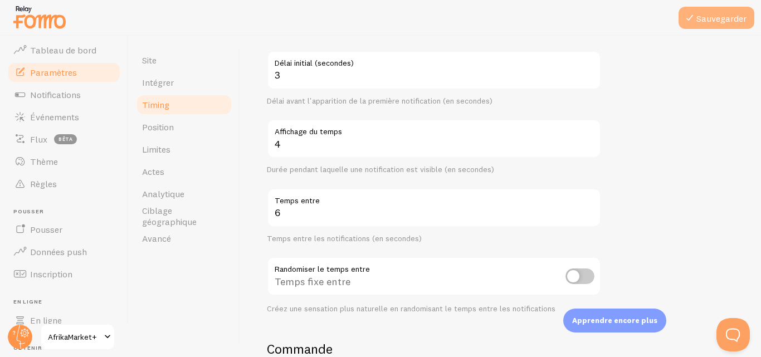
click at [688, 15] on icon at bounding box center [689, 17] width 13 height 13
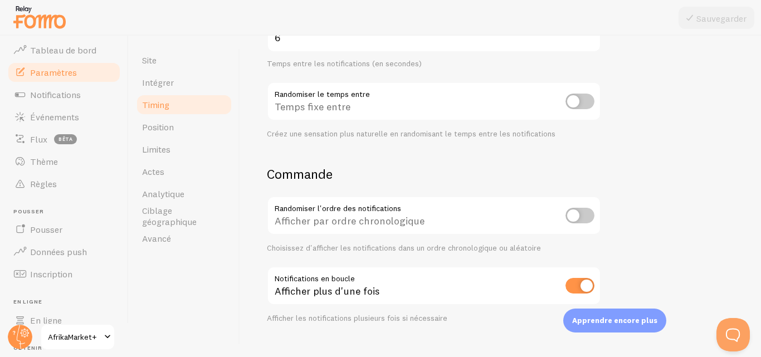
scroll to position [303, 0]
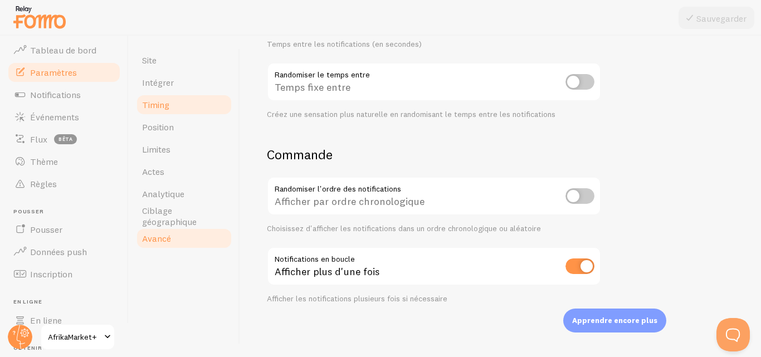
click at [182, 238] on link "Avancé" at bounding box center [184, 238] width 98 height 22
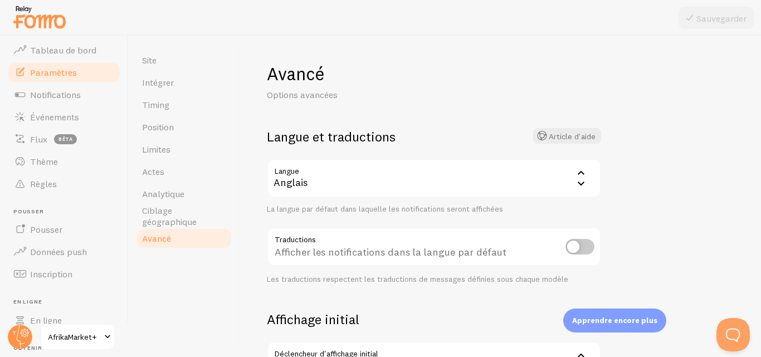
click at [585, 183] on icon at bounding box center [580, 183] width 13 height 13
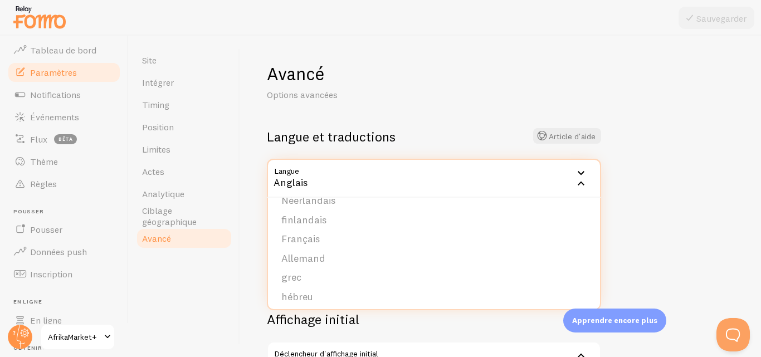
scroll to position [149, 0]
click at [294, 242] on font "Français" at bounding box center [300, 237] width 38 height 13
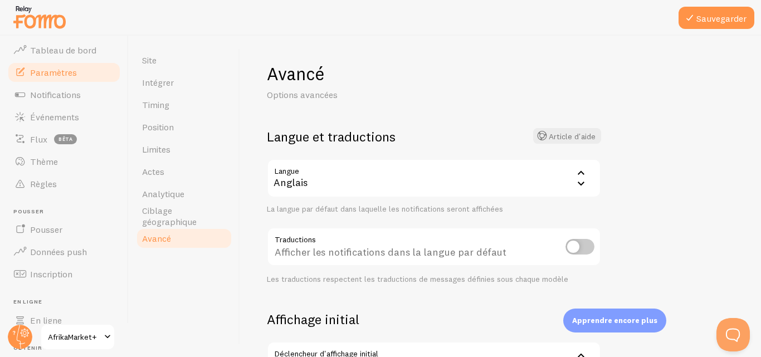
click at [578, 184] on icon at bounding box center [580, 183] width 13 height 13
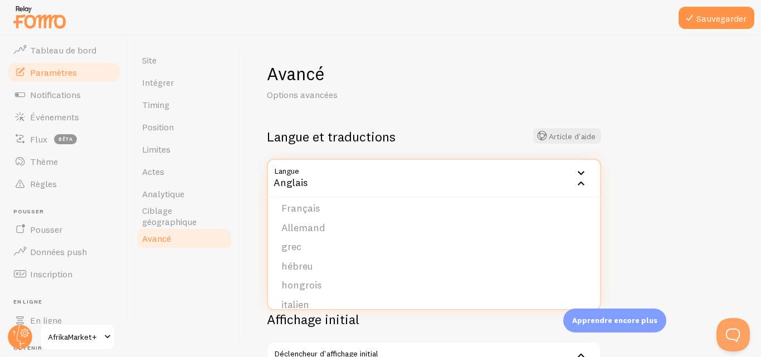
scroll to position [168, 0]
click at [432, 220] on li "Français" at bounding box center [434, 219] width 332 height 20
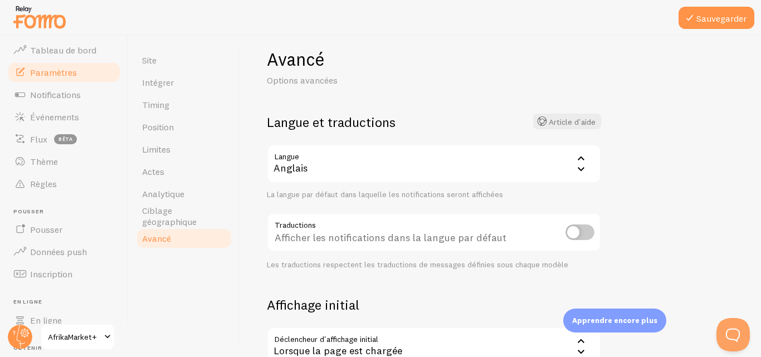
scroll to position [14, 0]
click at [536, 153] on div "Anglais" at bounding box center [434, 164] width 334 height 39
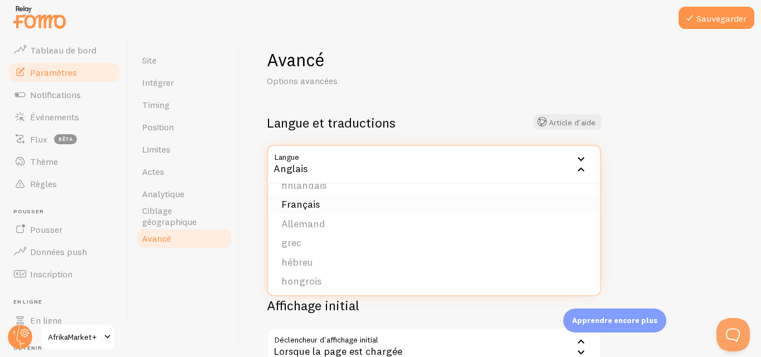
click at [511, 198] on li "Français" at bounding box center [434, 205] width 332 height 20
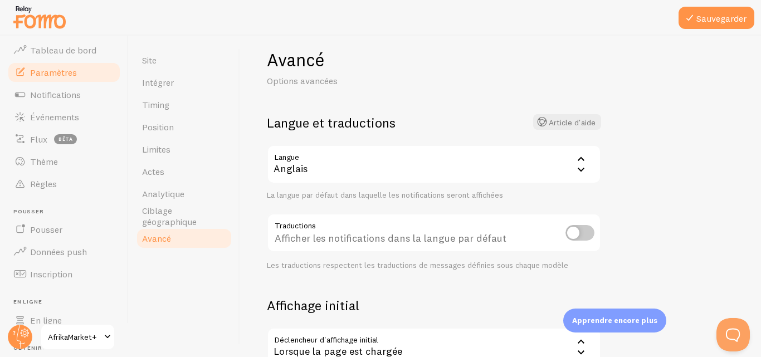
click at [506, 169] on div "Anglais" at bounding box center [434, 164] width 334 height 39
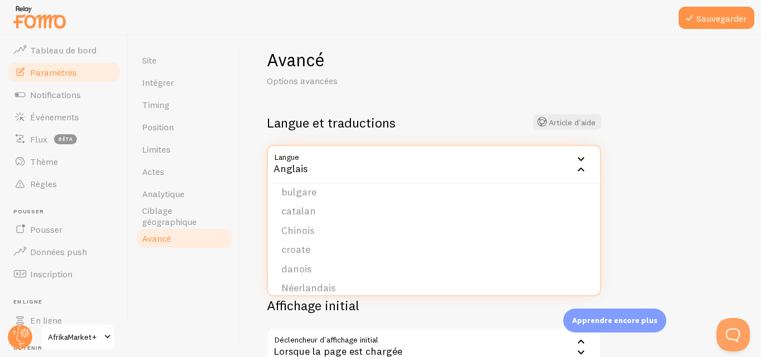
scroll to position [0, 0]
click at [290, 227] on li "arabe" at bounding box center [434, 219] width 332 height 20
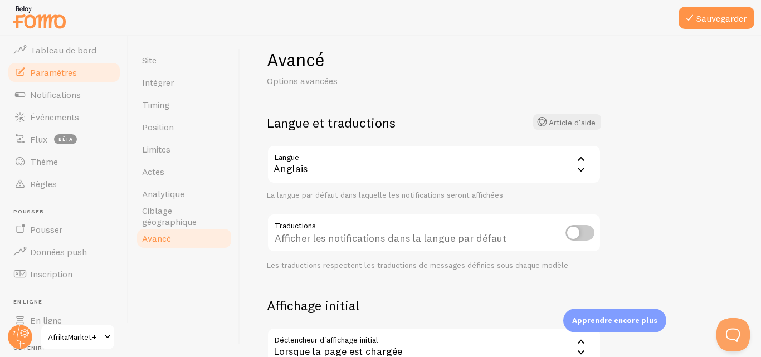
click at [280, 167] on font "Anglais" at bounding box center [291, 168] width 34 height 13
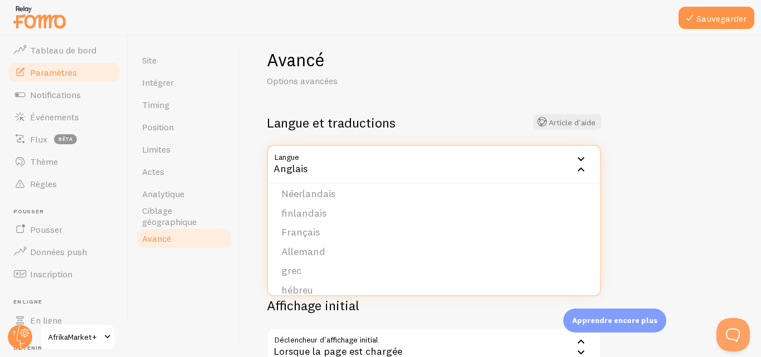
scroll to position [145, 0]
click at [294, 229] on font "Français" at bounding box center [300, 227] width 38 height 13
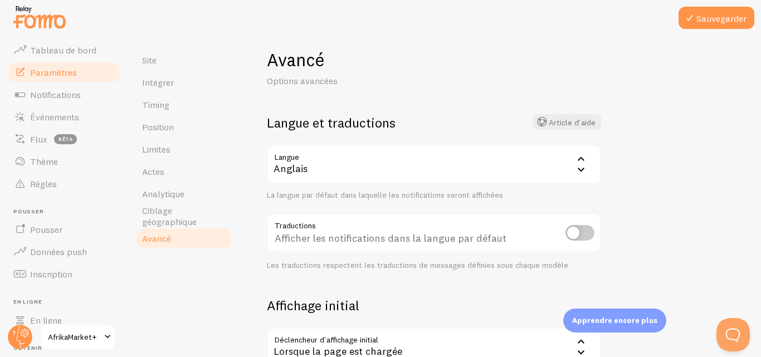
click at [577, 230] on input "checkbox" at bounding box center [580, 233] width 29 height 16
checkbox input "true"
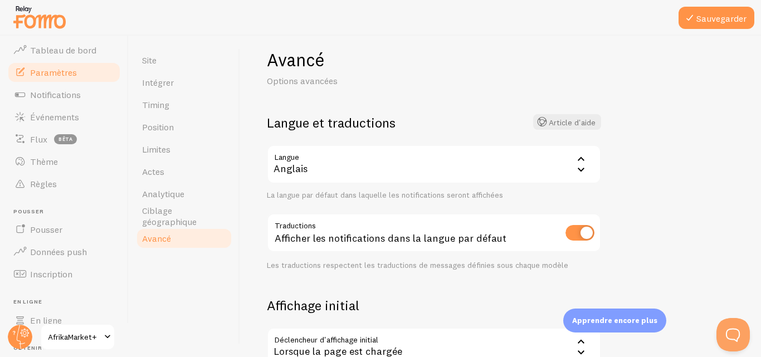
click at [579, 167] on icon at bounding box center [580, 169] width 13 height 13
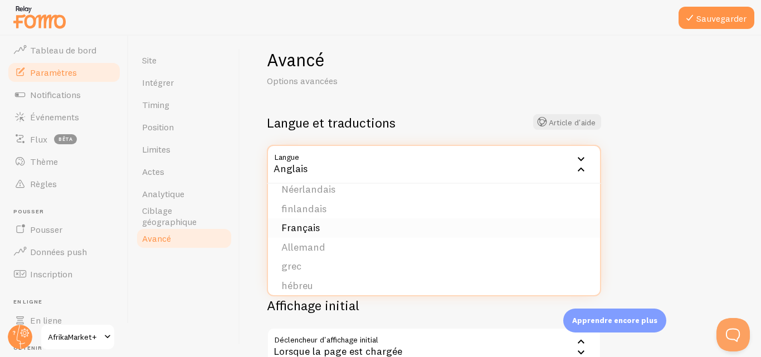
click at [534, 219] on li "Français" at bounding box center [434, 228] width 332 height 20
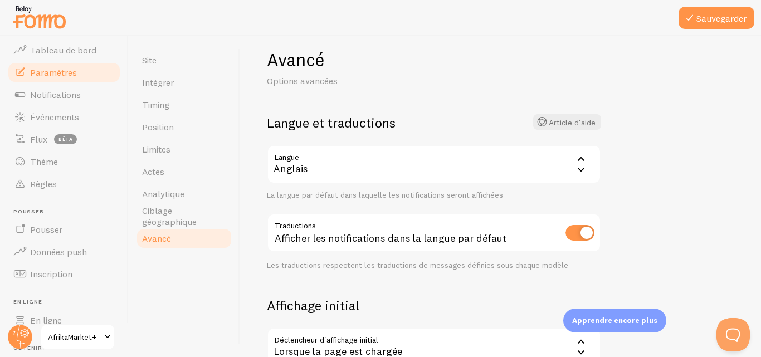
click at [585, 242] on div "Afficher les notifications dans la langue par défaut" at bounding box center [434, 233] width 334 height 41
click at [700, 18] on font "Sauvegarder" at bounding box center [721, 18] width 50 height 11
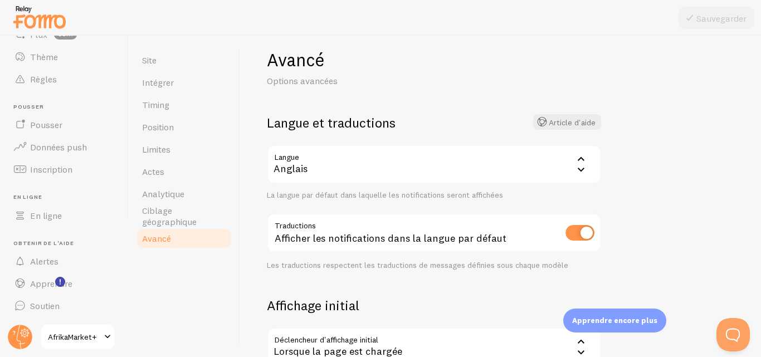
scroll to position [0, 0]
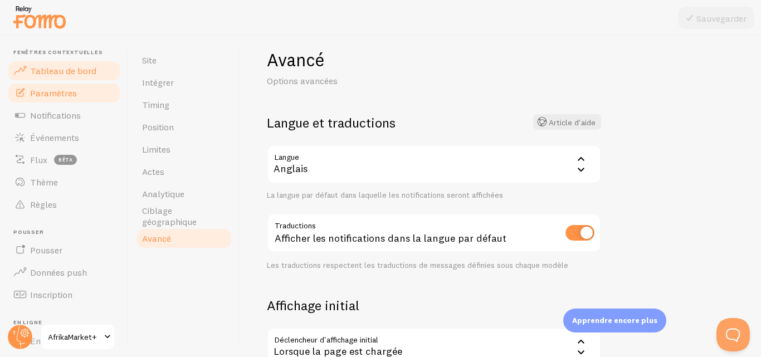
click at [48, 66] on font "Tableau de bord" at bounding box center [63, 70] width 66 height 11
